Goal: Navigation & Orientation: Find specific page/section

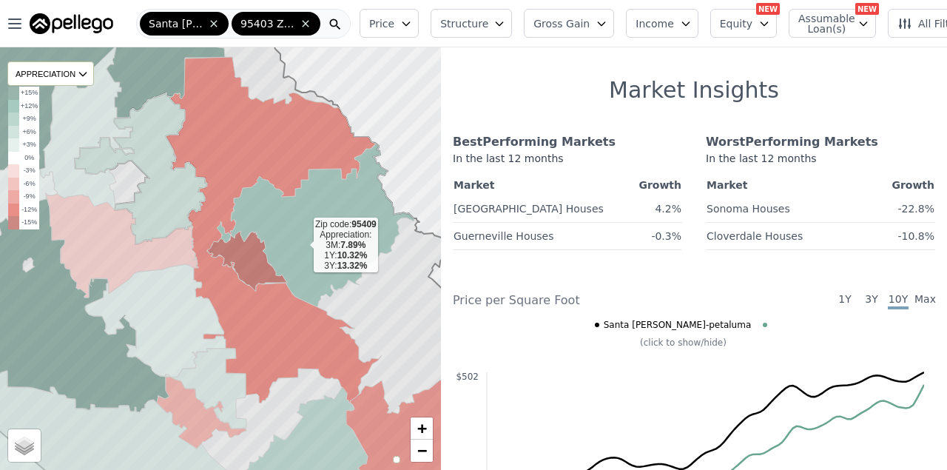
scroll to position [323, 0]
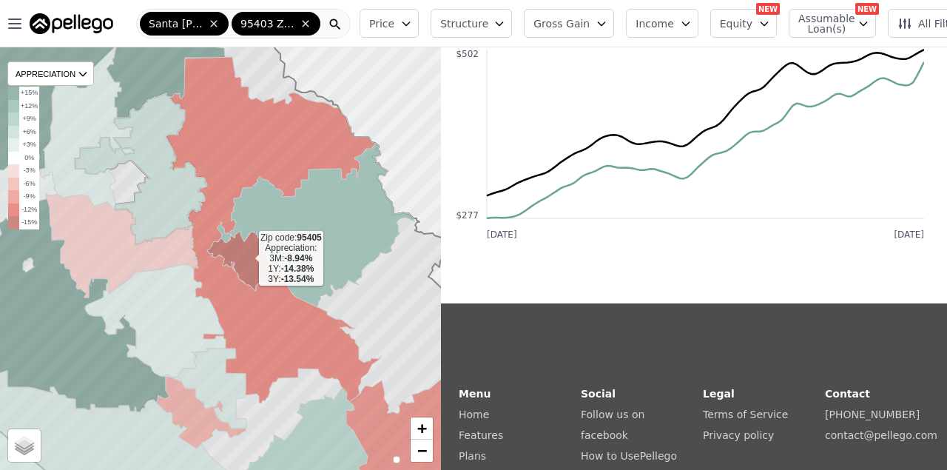
click at [243, 253] on icon at bounding box center [247, 261] width 80 height 61
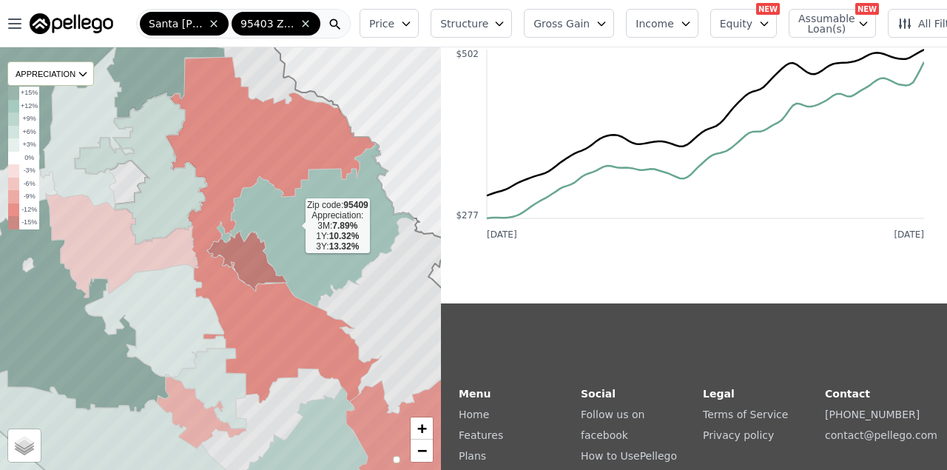
click at [294, 227] on icon at bounding box center [316, 225] width 198 height 163
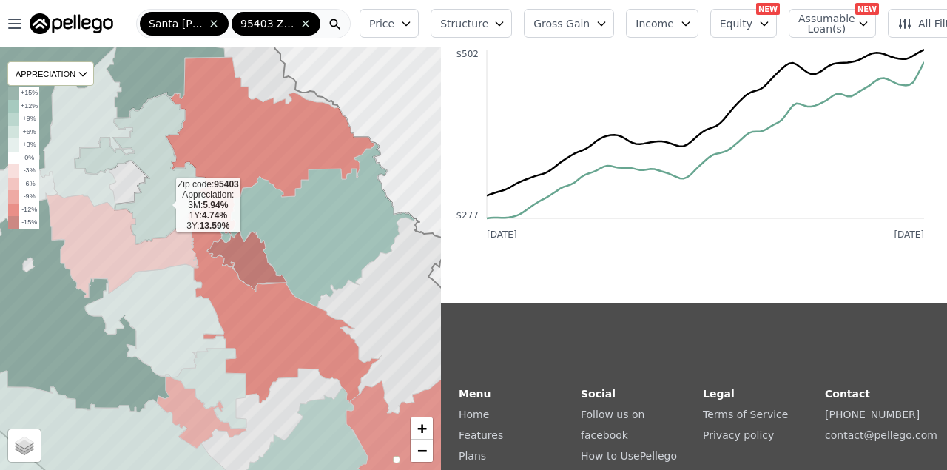
click at [163, 205] on icon at bounding box center [141, 168] width 132 height 152
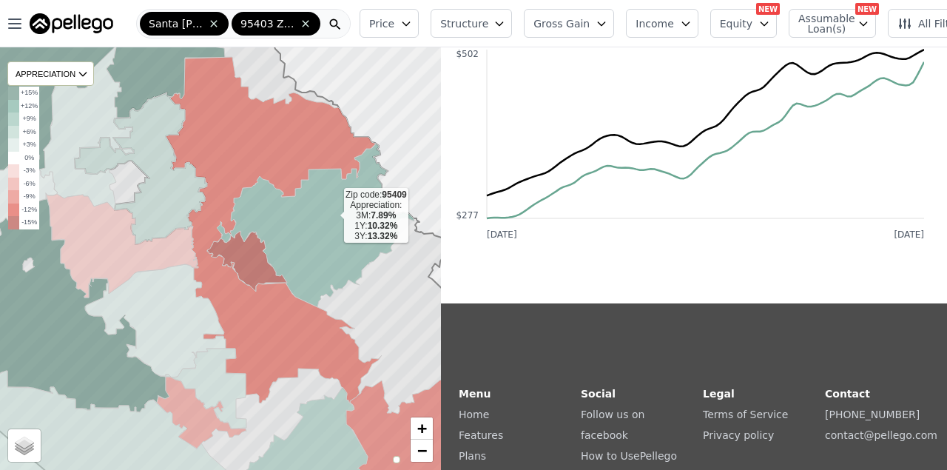
click at [332, 217] on icon at bounding box center [316, 225] width 198 height 163
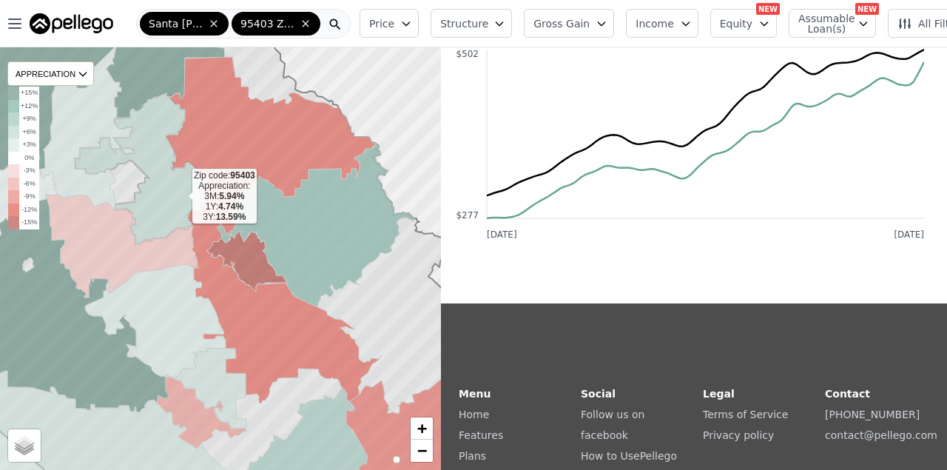
click at [180, 198] on icon at bounding box center [141, 168] width 132 height 152
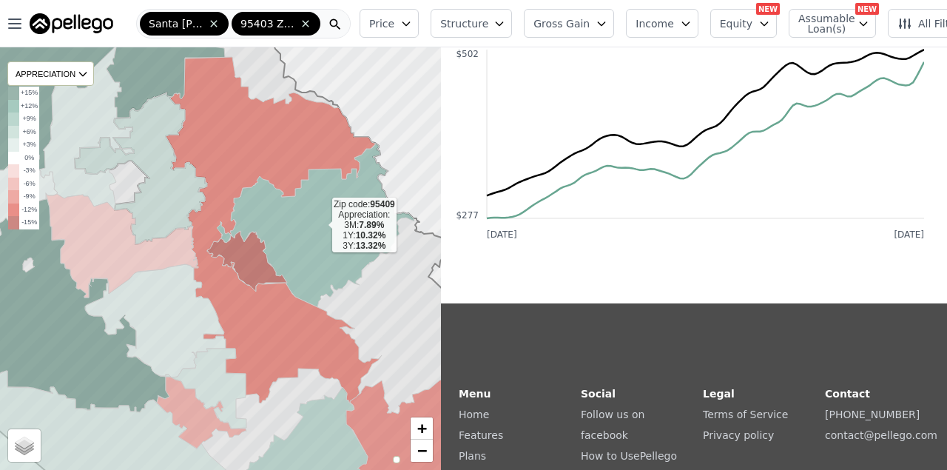
click at [308, 211] on icon at bounding box center [316, 225] width 198 height 163
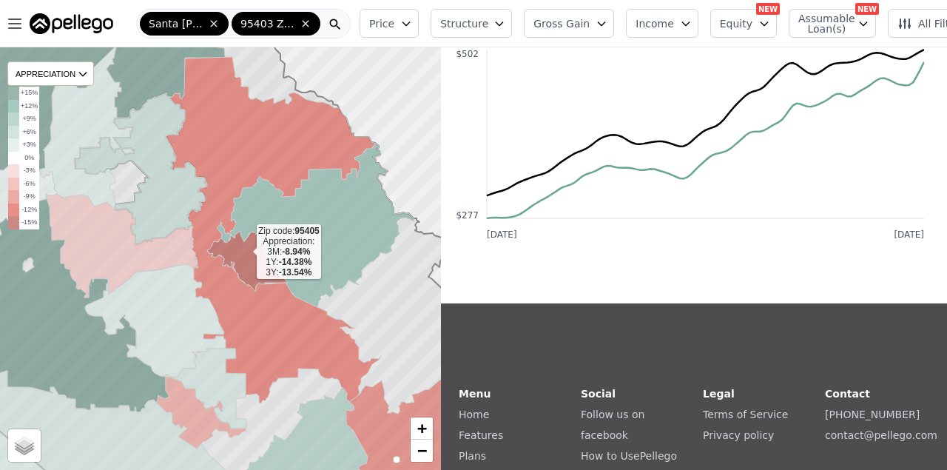
click at [244, 253] on icon at bounding box center [247, 261] width 80 height 61
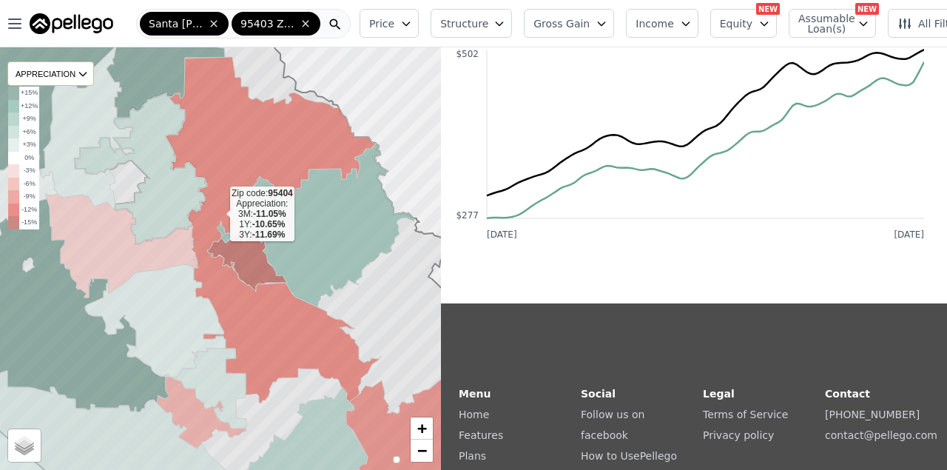
click at [218, 215] on icon at bounding box center [274, 232] width 216 height 351
click at [240, 256] on icon at bounding box center [247, 261] width 80 height 61
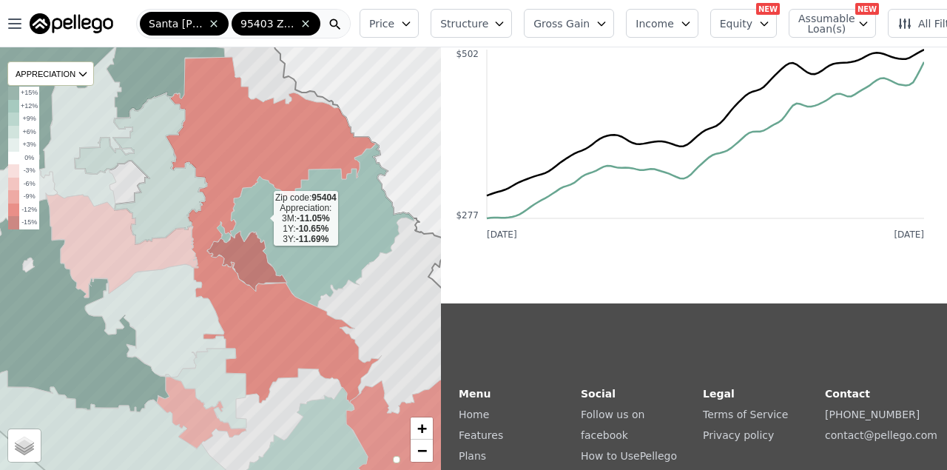
click at [221, 268] on icon at bounding box center [274, 232] width 216 height 351
click at [282, 217] on icon at bounding box center [316, 225] width 198 height 163
click at [252, 246] on icon at bounding box center [247, 261] width 80 height 61
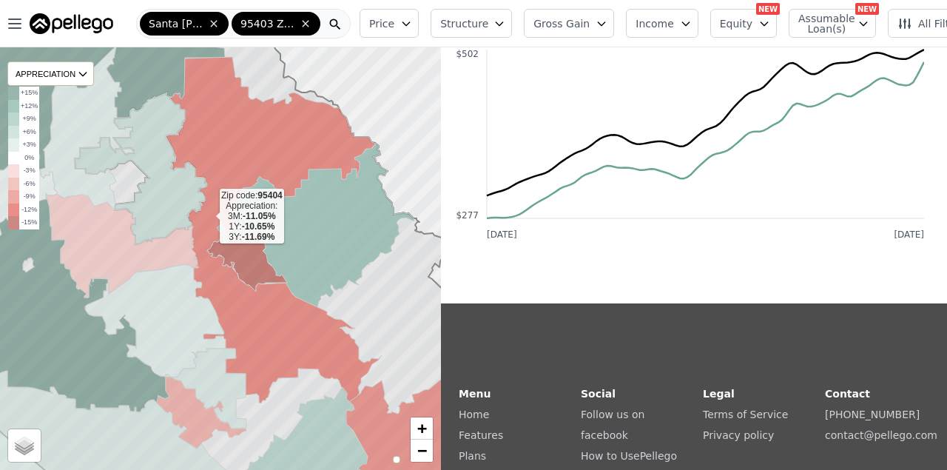
click at [208, 217] on icon at bounding box center [274, 232] width 216 height 351
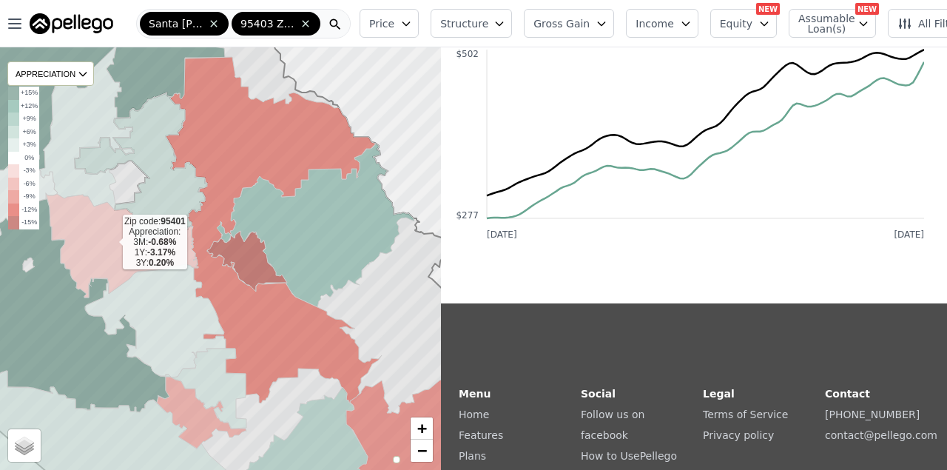
click at [177, 252] on icon at bounding box center [122, 245] width 152 height 104
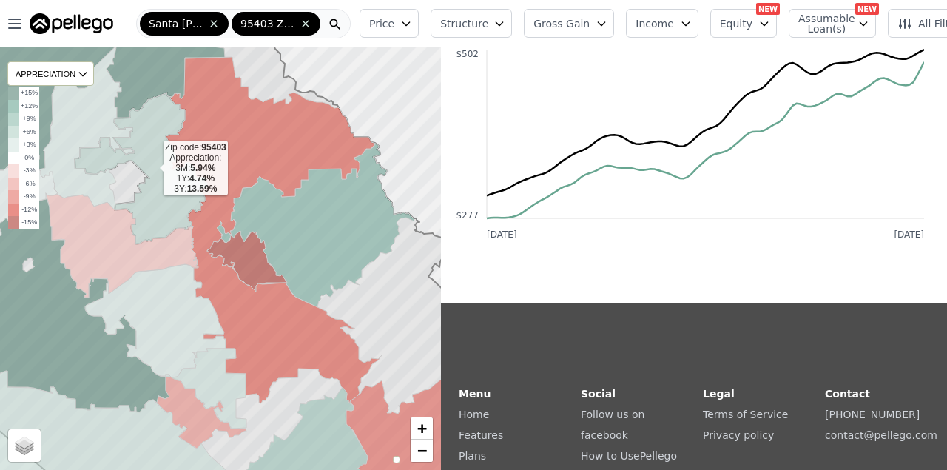
click at [173, 182] on icon at bounding box center [141, 168] width 132 height 152
